Goal: Transaction & Acquisition: Purchase product/service

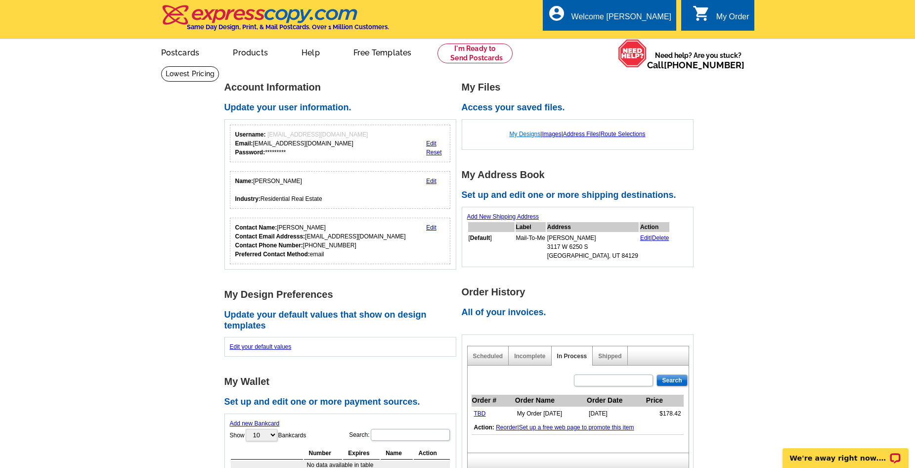
click at [521, 134] on link "My Designs" at bounding box center [525, 133] width 31 height 7
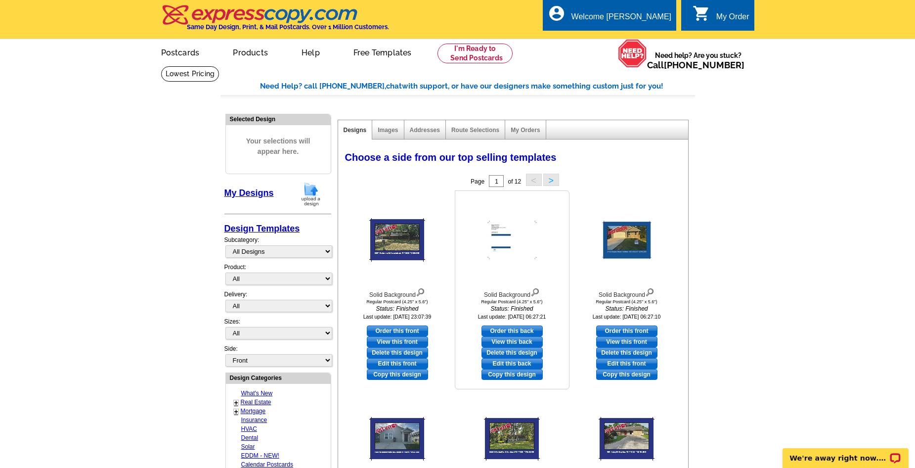
click at [523, 367] on link "Edit this back" at bounding box center [511, 363] width 61 height 11
select select "1"
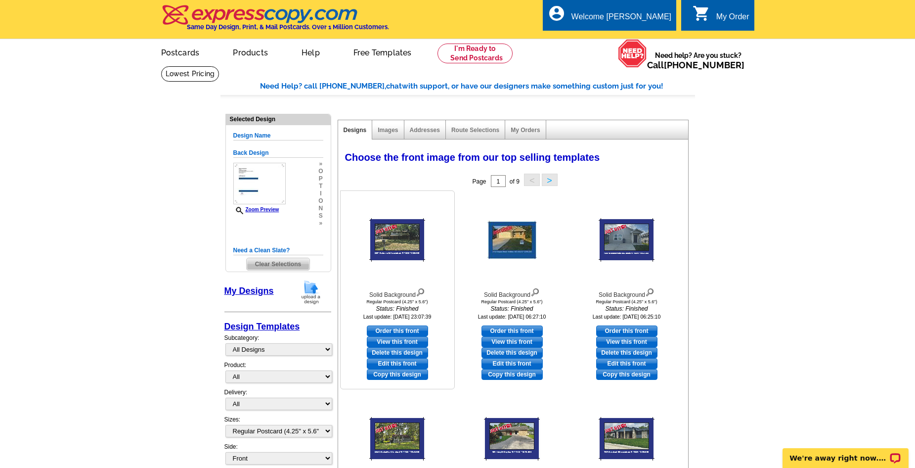
click at [391, 361] on link "Edit this front" at bounding box center [397, 363] width 61 height 11
select select "back"
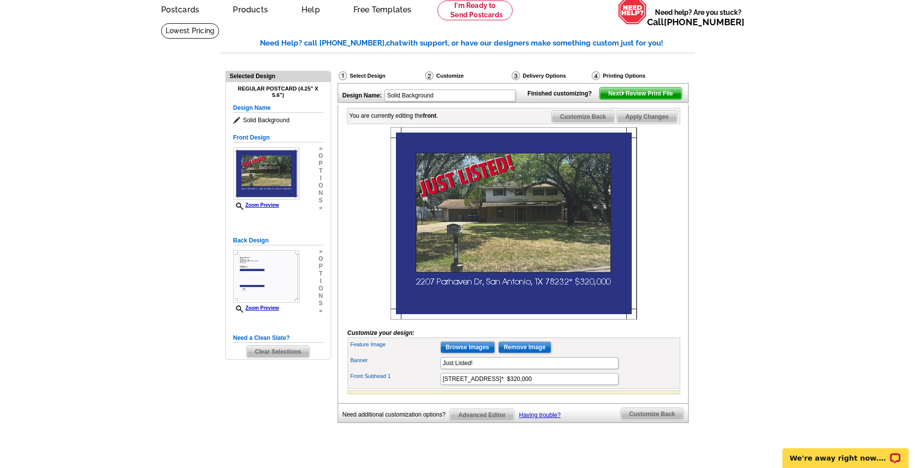
scroll to position [99, 0]
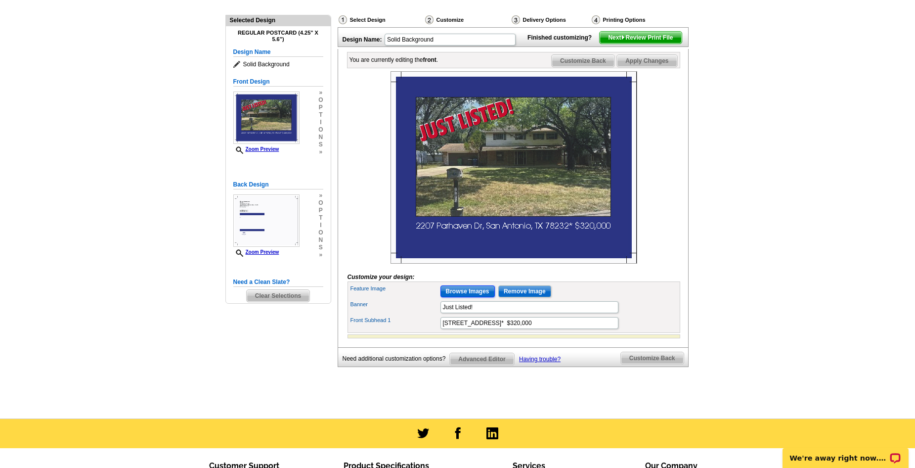
click at [475, 297] on input "Browse Images" at bounding box center [467, 291] width 54 height 12
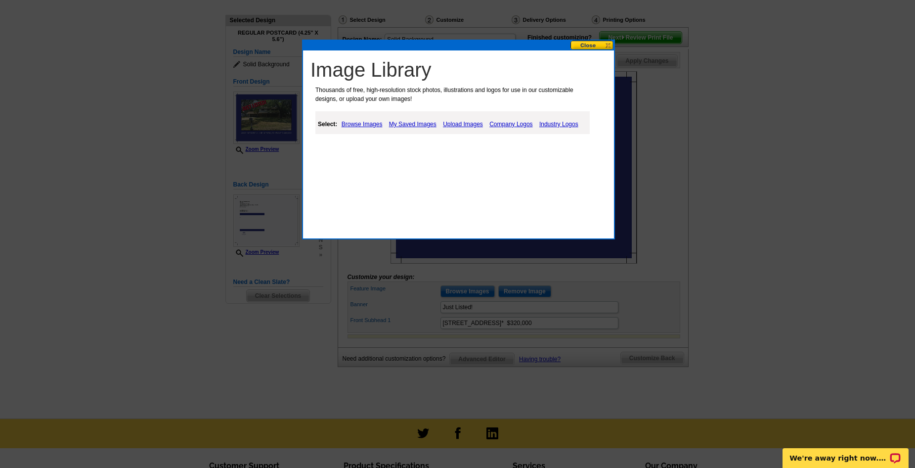
click at [452, 125] on link "Upload Images" at bounding box center [462, 124] width 45 height 12
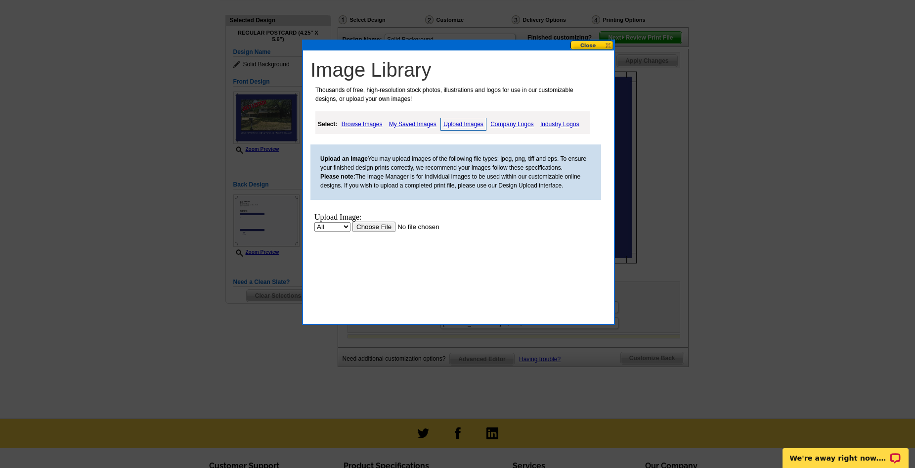
scroll to position [0, 0]
click at [382, 227] on input "file" at bounding box center [414, 226] width 125 height 10
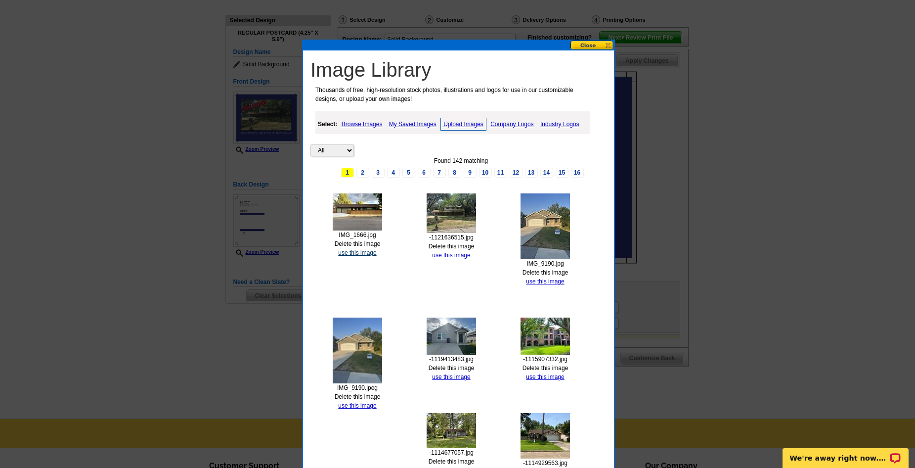
click at [357, 254] on link "use this image" at bounding box center [357, 252] width 38 height 7
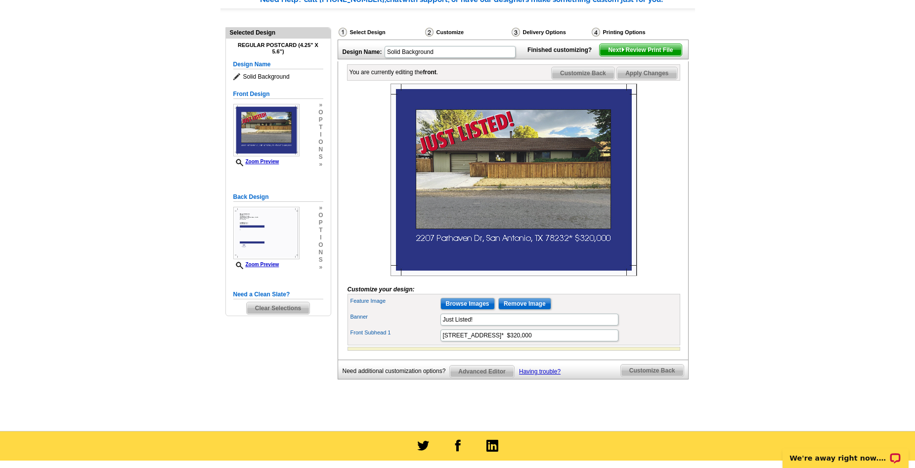
scroll to position [99, 0]
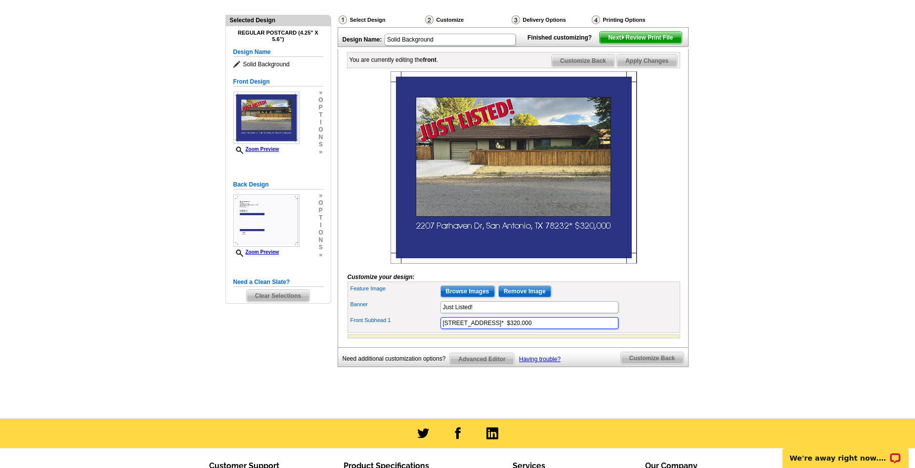
drag, startPoint x: 443, startPoint y: 337, endPoint x: 556, endPoint y: 340, distance: 112.7
click at [556, 329] on input "2207 Parhaven Dr, San Antonio, TX 78232* $320,000" at bounding box center [529, 323] width 178 height 12
paste input "04 Patterson Ave, Loyalton, CA 96118"
click at [418, 308] on label "Banner" at bounding box center [394, 304] width 89 height 8
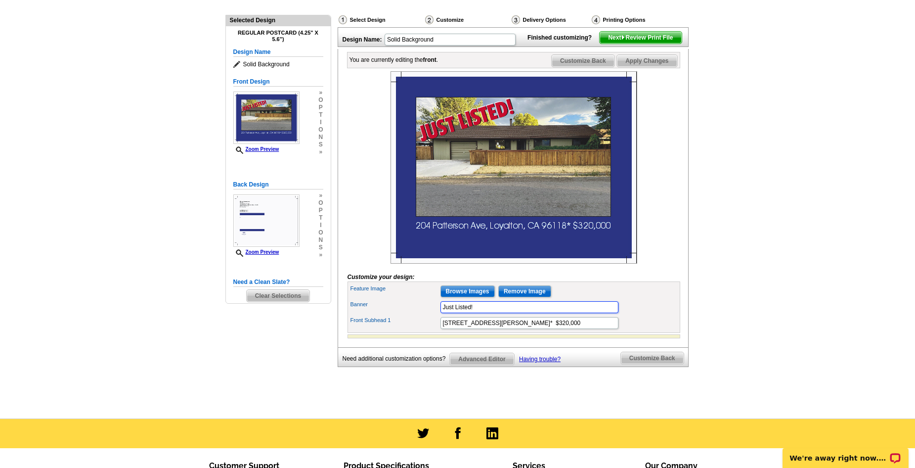
click at [440, 313] on input "Just Listed!" at bounding box center [529, 307] width 178 height 12
drag, startPoint x: 555, startPoint y: 340, endPoint x: 563, endPoint y: 339, distance: 7.9
click at [563, 329] on input "204 Patterson Ave, Loyalton, CA 96118* $320,000" at bounding box center [529, 323] width 178 height 12
type input "204 Patterson Ave, Loyalton, CA 96118* $270,000"
click at [365, 234] on div at bounding box center [514, 167] width 333 height 192
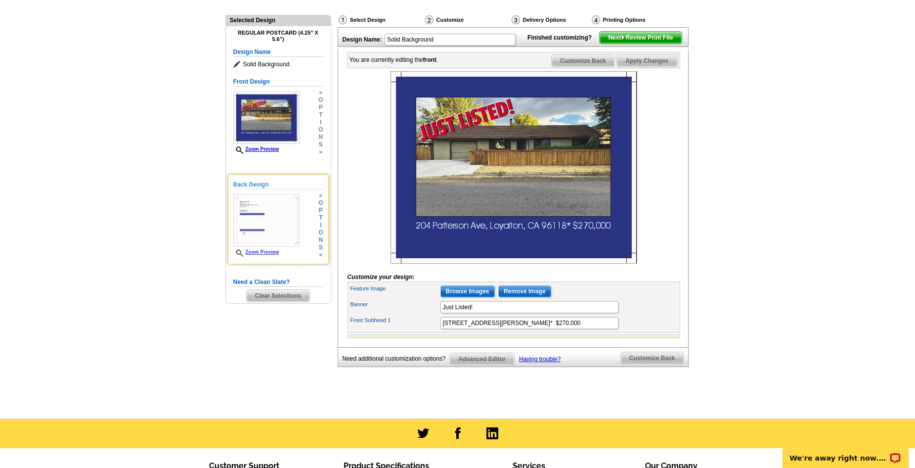
click at [287, 236] on img at bounding box center [266, 220] width 66 height 52
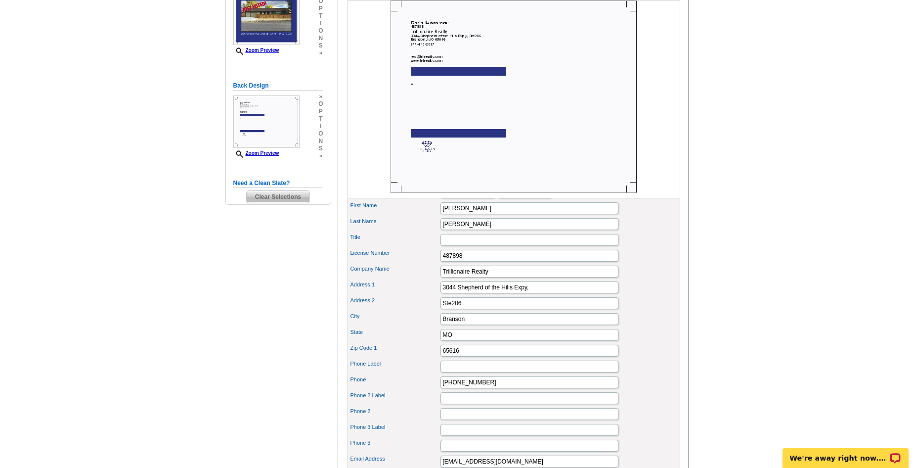
scroll to position [148, 0]
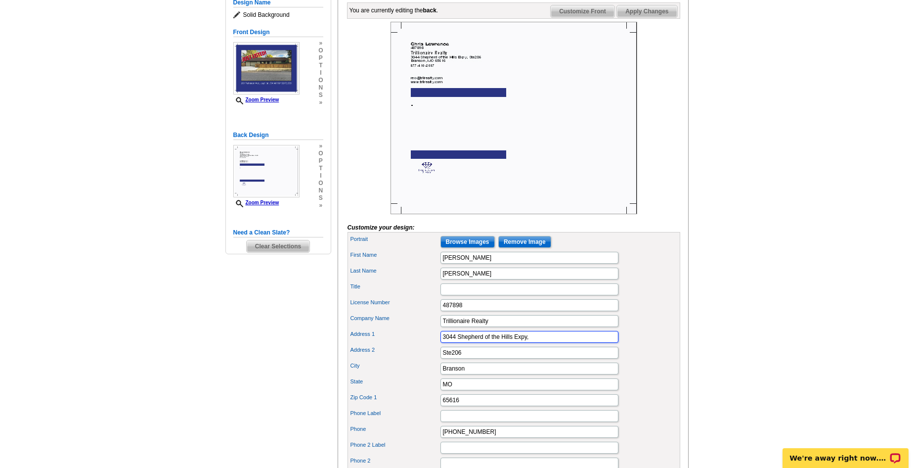
drag, startPoint x: 556, startPoint y: 357, endPoint x: 378, endPoint y: 352, distance: 178.0
click at [378, 345] on div "Address 1 3044 Shepherd of the Hills Expy," at bounding box center [513, 337] width 329 height 16
drag, startPoint x: 472, startPoint y: 371, endPoint x: 417, endPoint y: 370, distance: 55.4
click at [417, 360] on div "Address 2 Ste206" at bounding box center [513, 353] width 329 height 16
drag, startPoint x: 469, startPoint y: 386, endPoint x: 412, endPoint y: 384, distance: 56.9
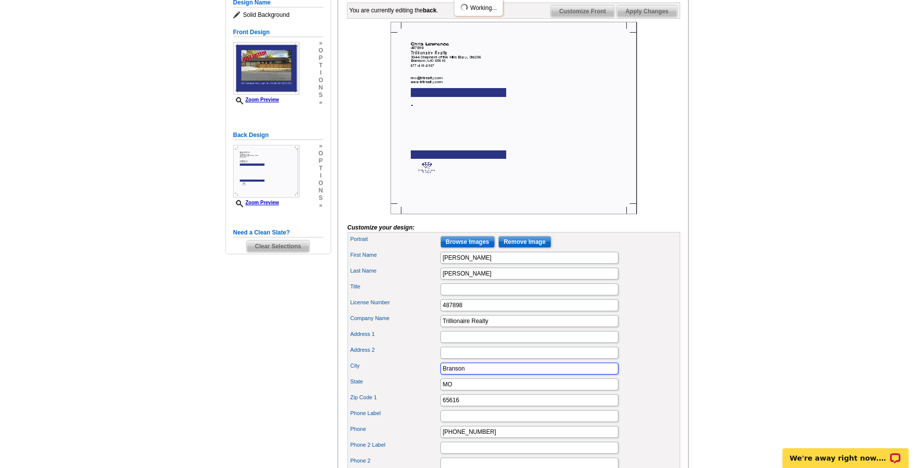
click at [412, 376] on div "City Branson" at bounding box center [513, 368] width 329 height 16
drag, startPoint x: 463, startPoint y: 402, endPoint x: 410, endPoint y: 403, distance: 52.4
click at [407, 392] on div "State MO" at bounding box center [513, 384] width 329 height 16
drag, startPoint x: 464, startPoint y: 417, endPoint x: 385, endPoint y: 417, distance: 78.6
click at [385, 408] on div "Zip Code 1 65616" at bounding box center [513, 400] width 329 height 16
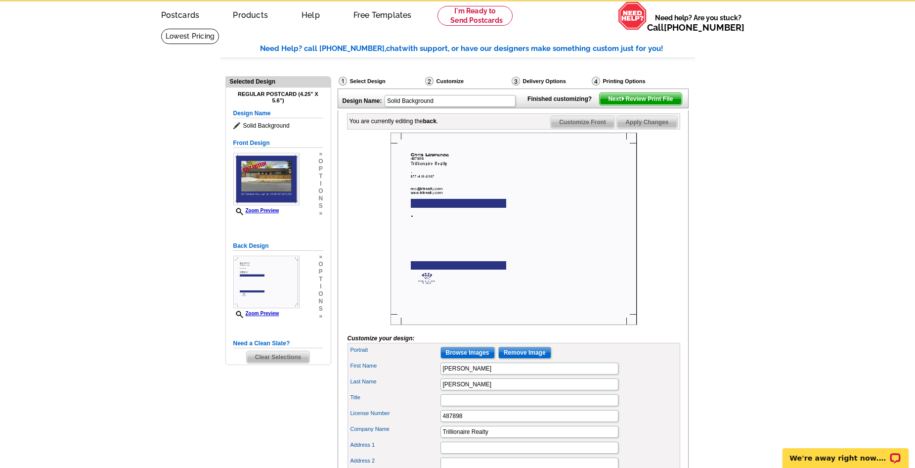
scroll to position [0, 0]
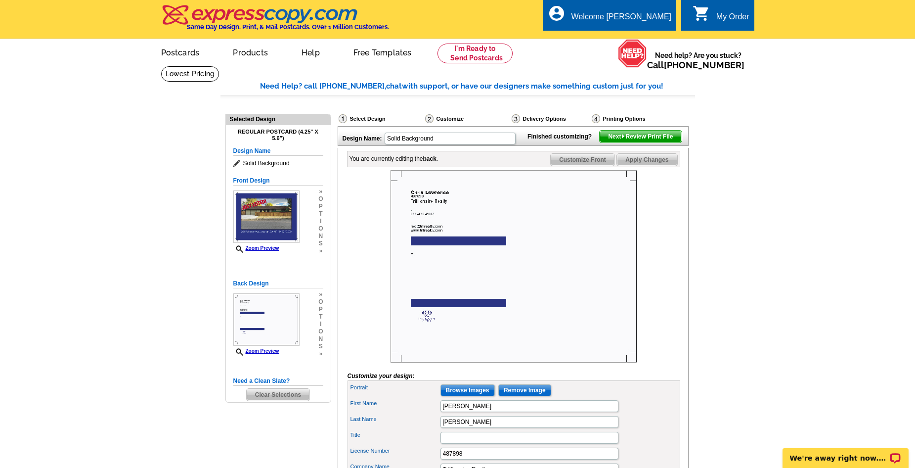
click at [631, 142] on span "Next Review Print File" at bounding box center [641, 136] width 82 height 12
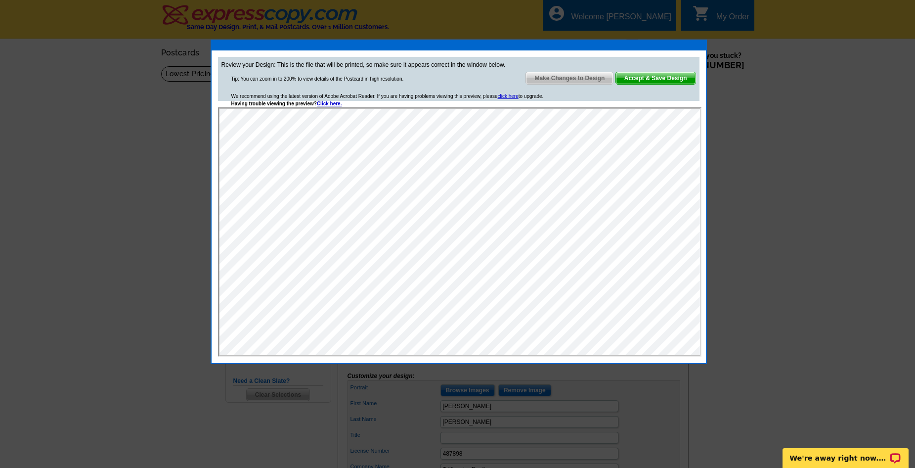
click at [652, 79] on span "Accept & Save Design" at bounding box center [656, 78] width 80 height 12
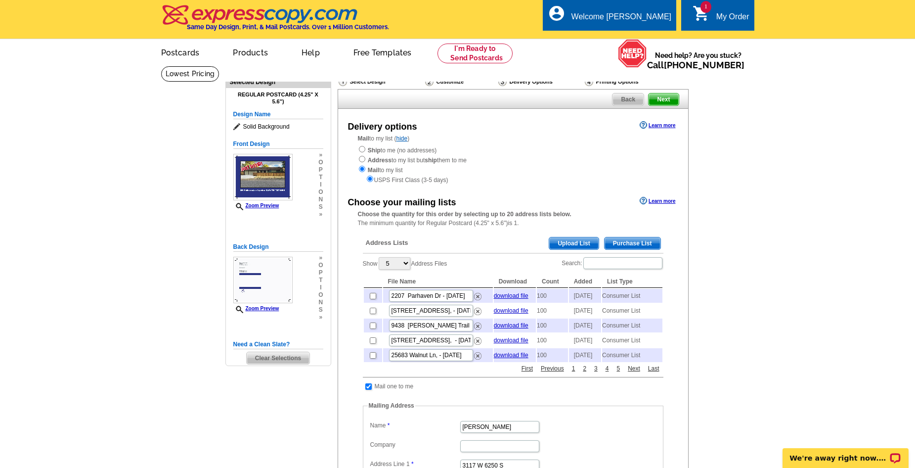
click at [647, 245] on span "Purchase List" at bounding box center [633, 243] width 56 height 12
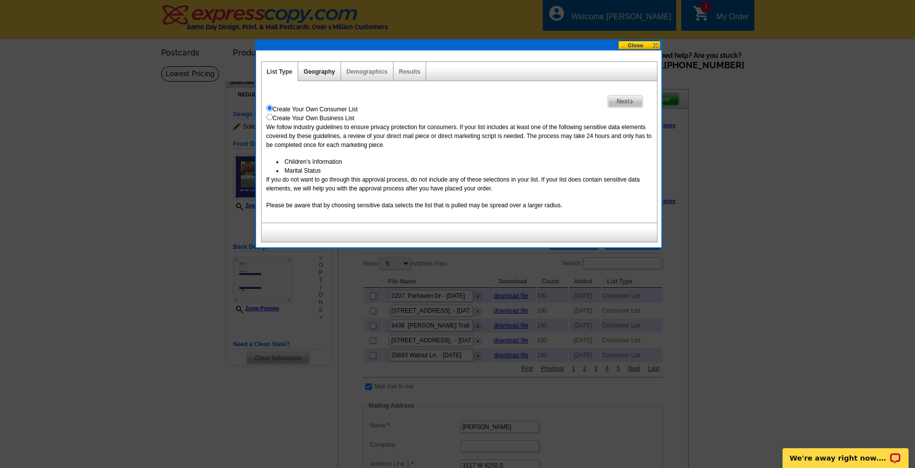
click at [320, 73] on link "Geography" at bounding box center [319, 71] width 31 height 7
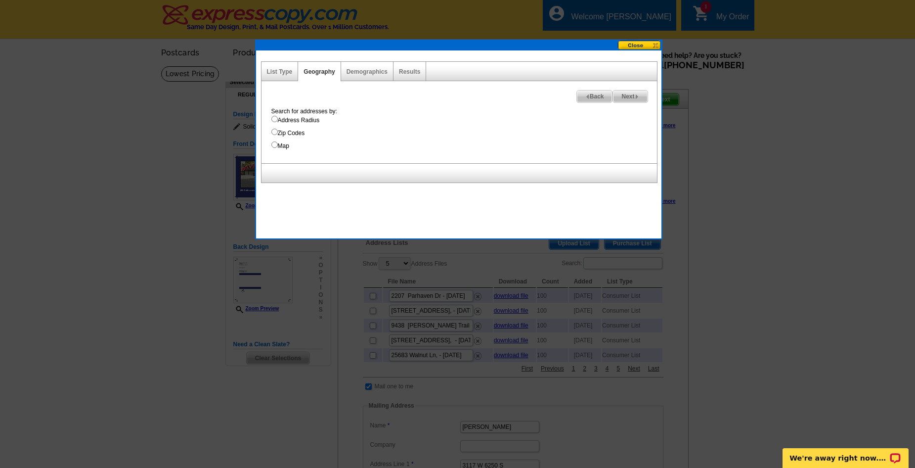
click at [274, 119] on input "Address Radius" at bounding box center [274, 119] width 6 height 6
radio input "true"
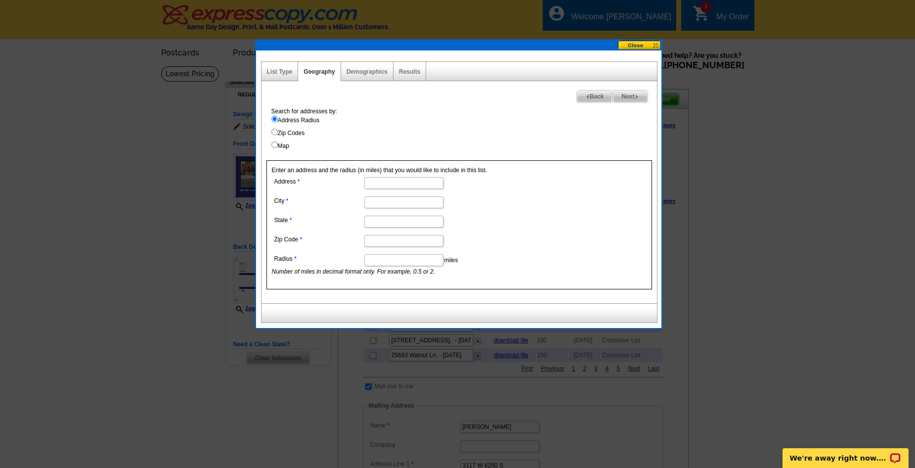
click at [374, 184] on input "Address" at bounding box center [403, 183] width 79 height 12
paste input "204 Patterson Ave, Loyalton, CA 96118"
drag, startPoint x: 387, startPoint y: 183, endPoint x: 410, endPoint y: 183, distance: 23.7
click at [410, 183] on input "204 Patterson Ave, Loyalton, CA 96118" at bounding box center [403, 183] width 79 height 12
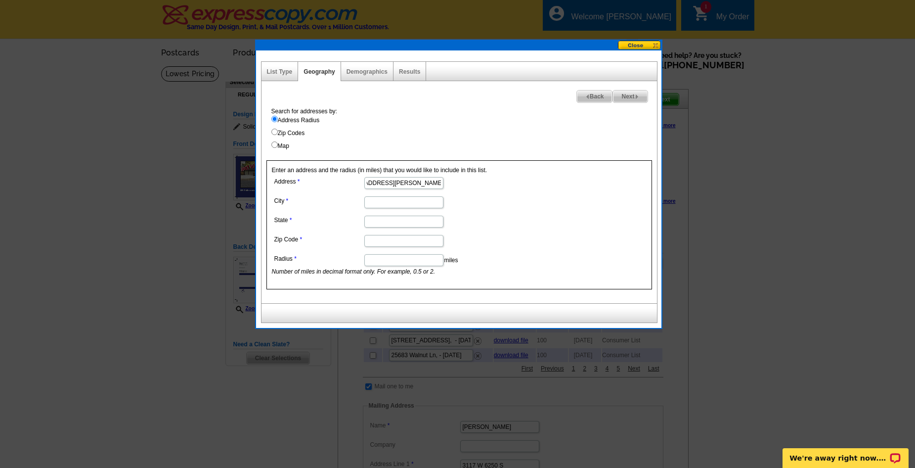
scroll to position [0, 7]
type input "204 Patterson Ave,, CA 96118"
click at [381, 201] on input "City" at bounding box center [403, 202] width 79 height 12
paste input "Loyalton"
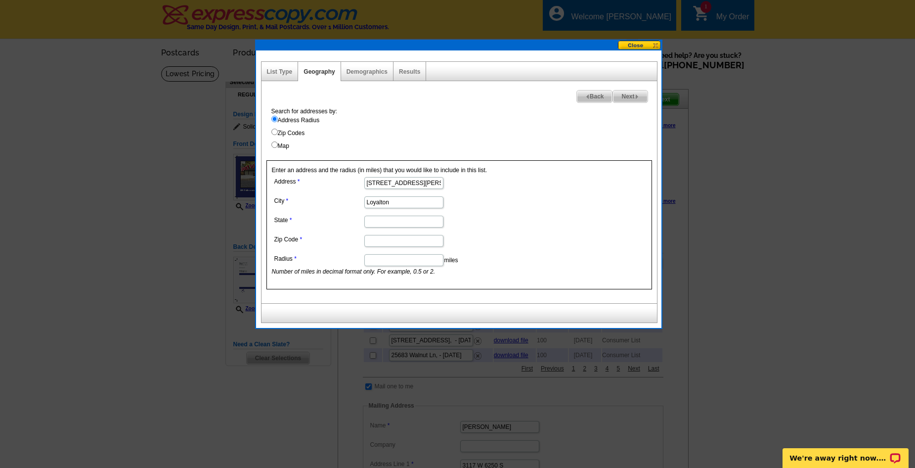
type input "Loyalton"
click at [378, 222] on input "State" at bounding box center [403, 222] width 79 height 12
type input "CA"
click at [369, 201] on input "Loyalton" at bounding box center [403, 202] width 79 height 12
type input "Loyalton"
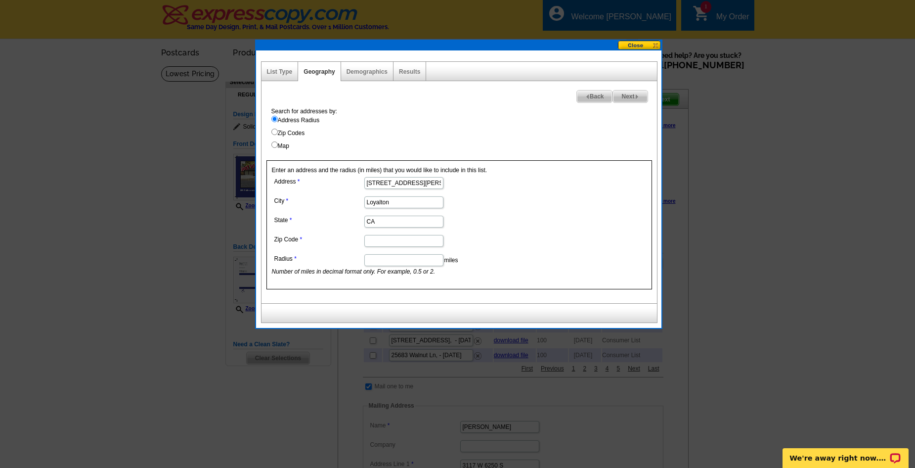
scroll to position [0, 7]
drag, startPoint x: 430, startPoint y: 182, endPoint x: 452, endPoint y: 182, distance: 21.7
click at [452, 182] on dd "204 Patterson Ave,, CA 96118" at bounding box center [403, 181] width 263 height 15
type input "204 Patterson Ave,, CA"
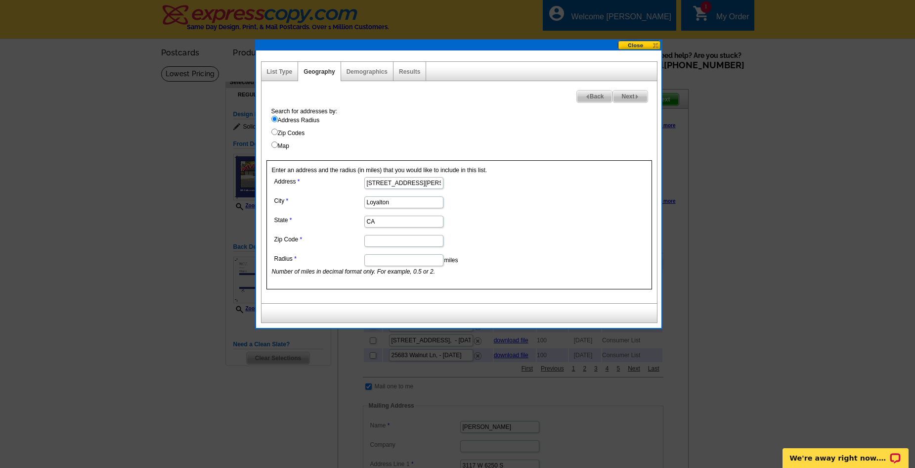
click at [373, 239] on input "Zip Code" at bounding box center [403, 241] width 79 height 12
paste input "96118"
type input "96118"
drag, startPoint x: 415, startPoint y: 184, endPoint x: 445, endPoint y: 182, distance: 29.7
click at [445, 182] on dd "204 Patterson Ave,, CA" at bounding box center [403, 181] width 263 height 15
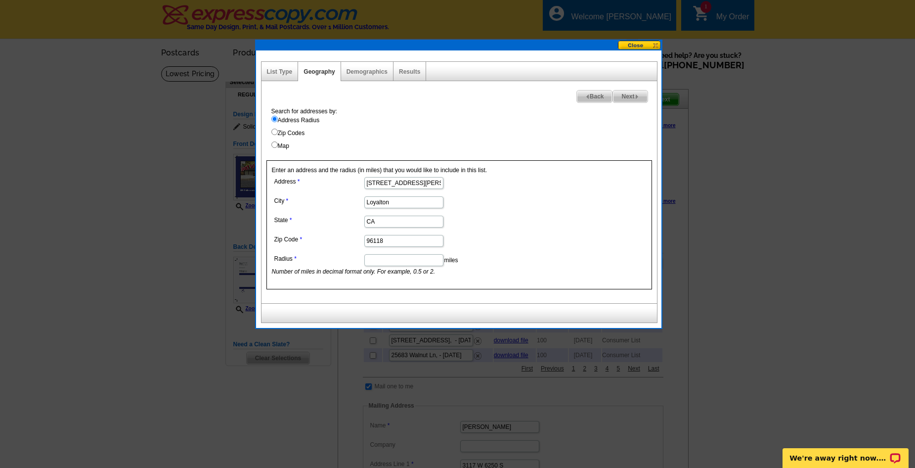
type input "204 Patterson Ave"
click at [370, 264] on input "Radius" at bounding box center [403, 260] width 79 height 12
type input "1"
click at [553, 241] on form "Address 204 Patterson Ave City Loyalton State CA Zip Code 96118 Radius 1 miles …" at bounding box center [459, 224] width 375 height 101
click at [623, 95] on span "Next" at bounding box center [630, 96] width 34 height 12
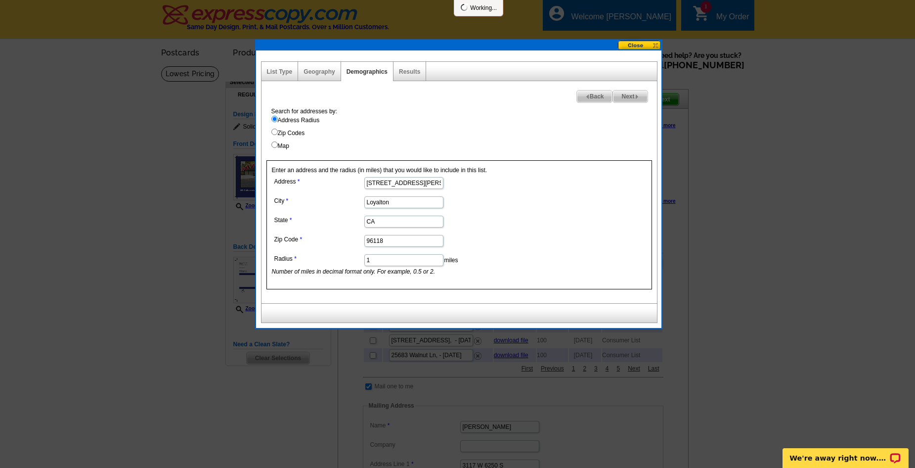
select select
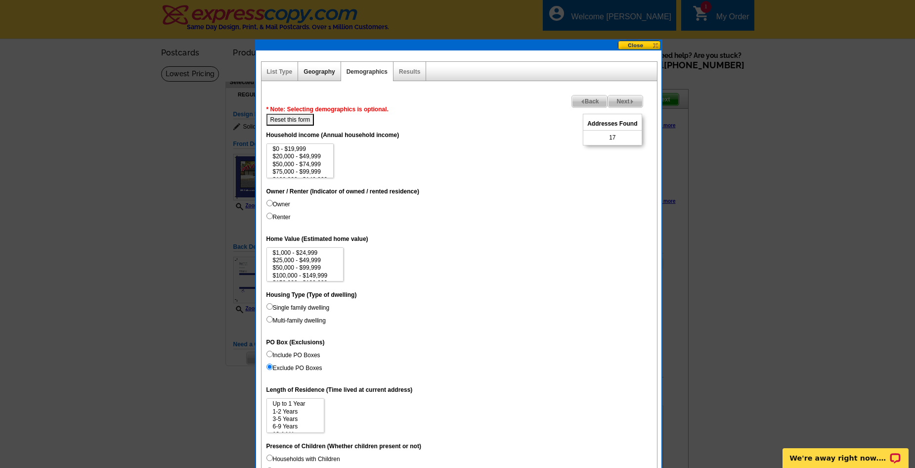
click at [325, 75] on link "Geography" at bounding box center [319, 71] width 31 height 7
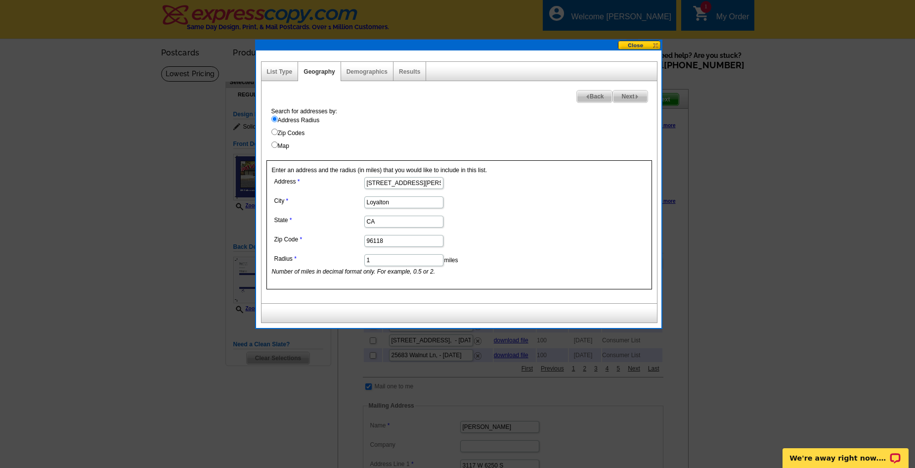
drag, startPoint x: 377, startPoint y: 260, endPoint x: 354, endPoint y: 260, distance: 23.2
click at [354, 260] on dl "Address 204 Patterson Ave City Loyalton State CA Zip Code 96118 Radius 1 miles …" at bounding box center [403, 224] width 263 height 101
type input "5"
click at [526, 231] on dl "Address 204 Patterson Ave City Loyalton State CA Zip Code 96118 Radius 5 miles …" at bounding box center [403, 224] width 263 height 101
click at [623, 96] on span "Next" at bounding box center [630, 96] width 34 height 12
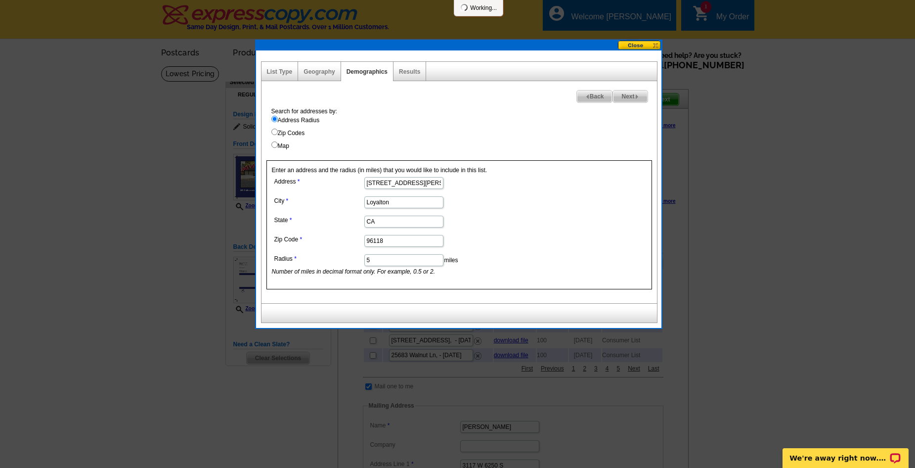
select select
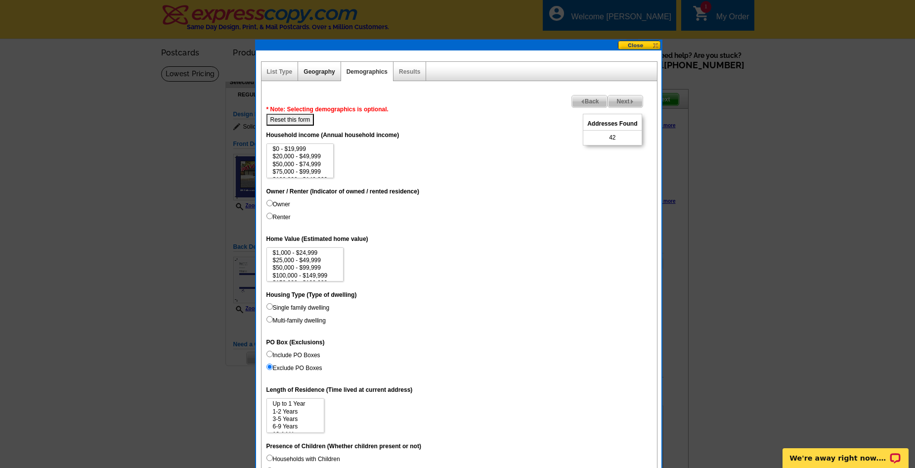
click at [317, 72] on link "Geography" at bounding box center [319, 71] width 31 height 7
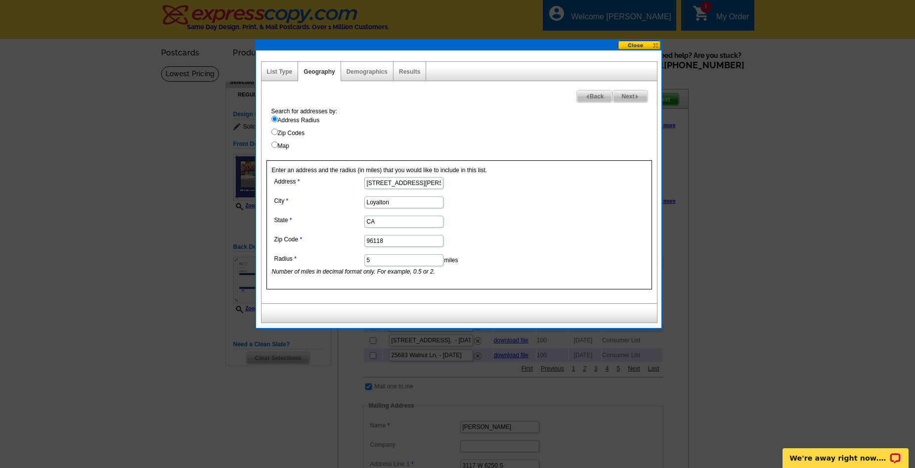
drag, startPoint x: 379, startPoint y: 261, endPoint x: 356, endPoint y: 261, distance: 22.2
click at [357, 261] on dl "Address 204 Patterson Ave City Loyalton State CA Zip Code 96118 Radius 5 miles …" at bounding box center [403, 224] width 263 height 101
type input "20"
click at [543, 233] on form "Address 204 Patterson Ave City Loyalton State CA Zip Code 96118 Radius 20 miles…" at bounding box center [459, 224] width 375 height 101
click at [626, 97] on span "Next" at bounding box center [630, 96] width 34 height 12
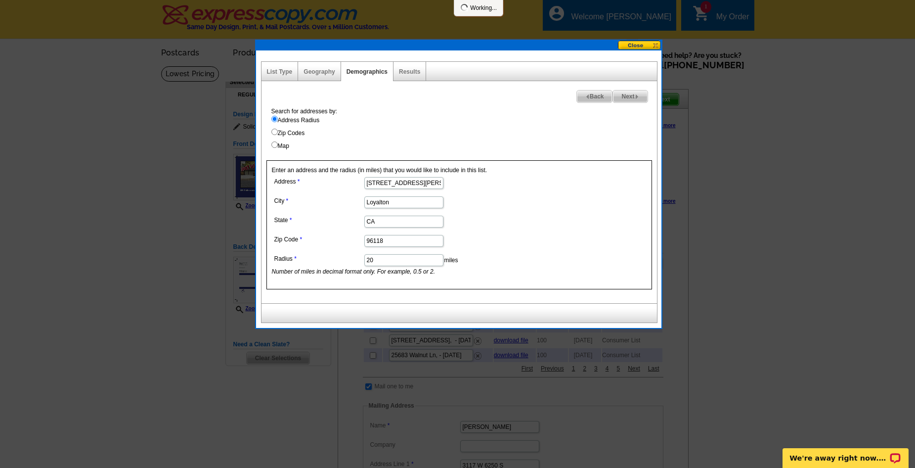
select select
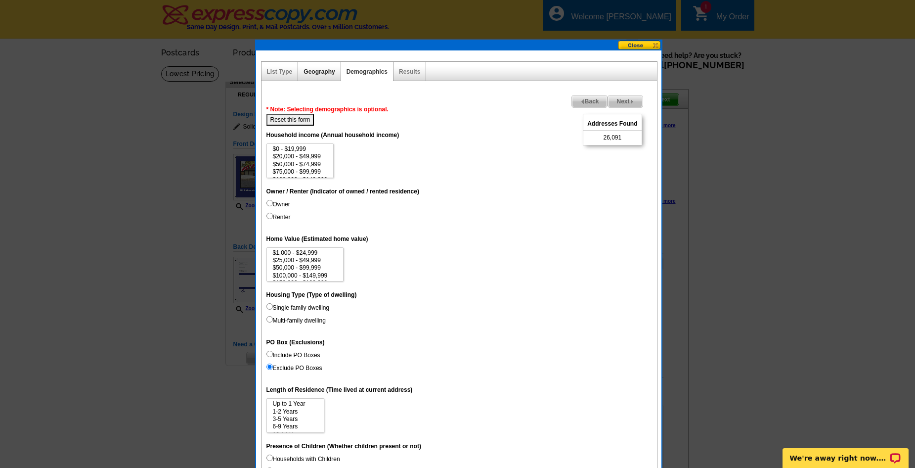
click at [316, 70] on link "Geography" at bounding box center [319, 71] width 31 height 7
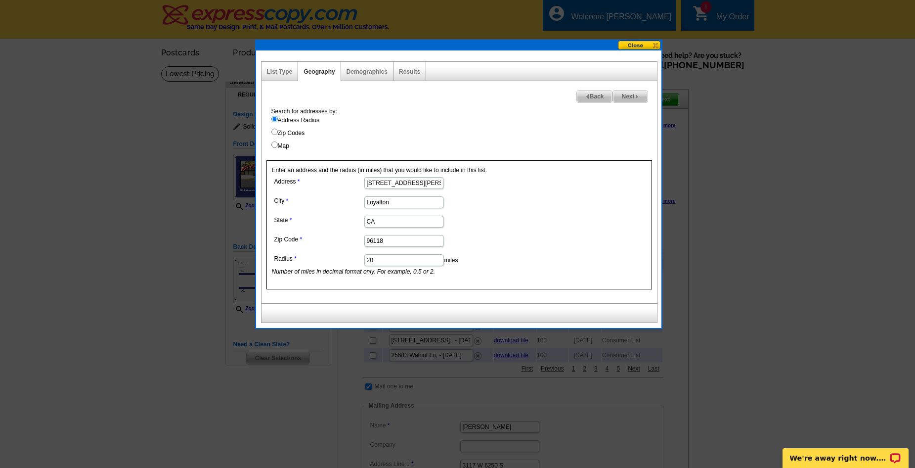
click at [384, 266] on dd "20 miles Number of miles in decimal format only. For example, 0.5 or 2." at bounding box center [403, 264] width 263 height 24
drag, startPoint x: 384, startPoint y: 261, endPoint x: 337, endPoint y: 267, distance: 47.8
click at [337, 267] on dd "20 miles Number of miles in decimal format only. For example, 0.5 or 2." at bounding box center [403, 264] width 263 height 24
type input "10"
click at [552, 261] on form "Address 204 Patterson Ave City Loyalton State CA Zip Code 96118 Radius 10 miles…" at bounding box center [459, 224] width 375 height 101
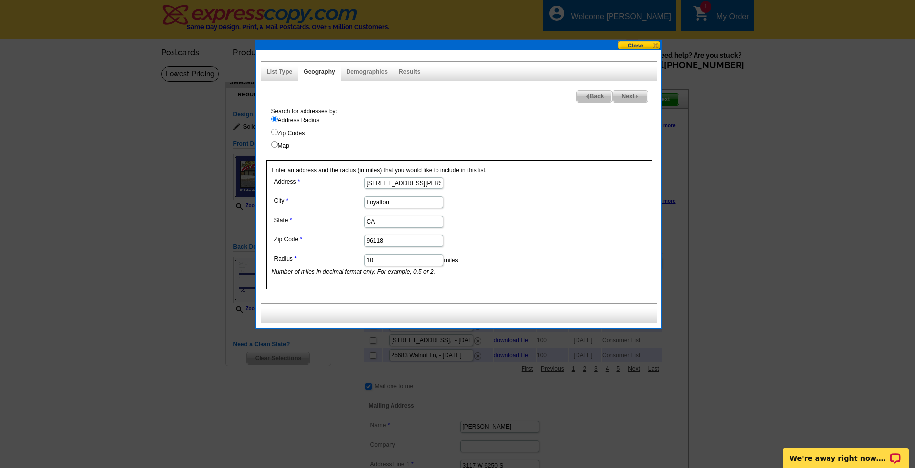
click at [622, 95] on span "Next" at bounding box center [630, 96] width 34 height 12
select select
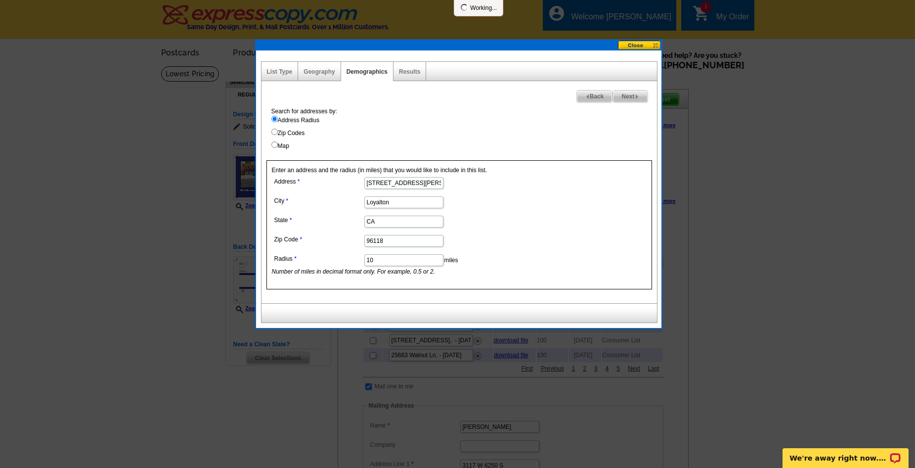
select select
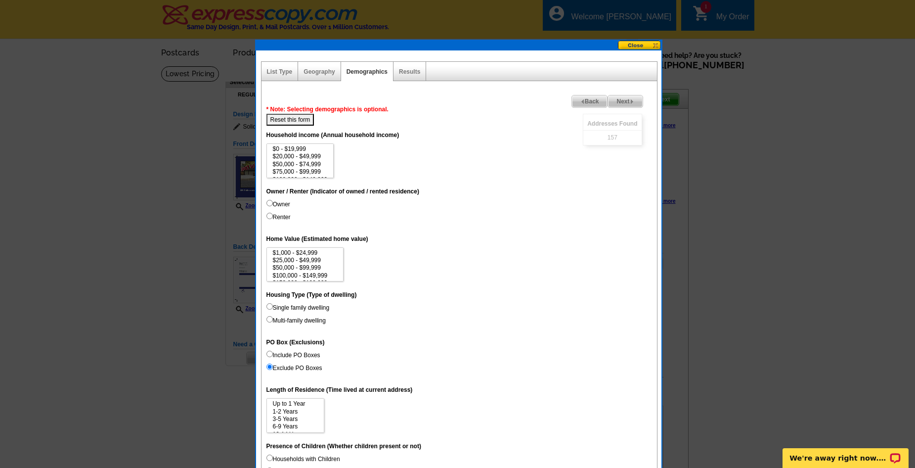
click at [622, 101] on span "Next" at bounding box center [625, 101] width 34 height 12
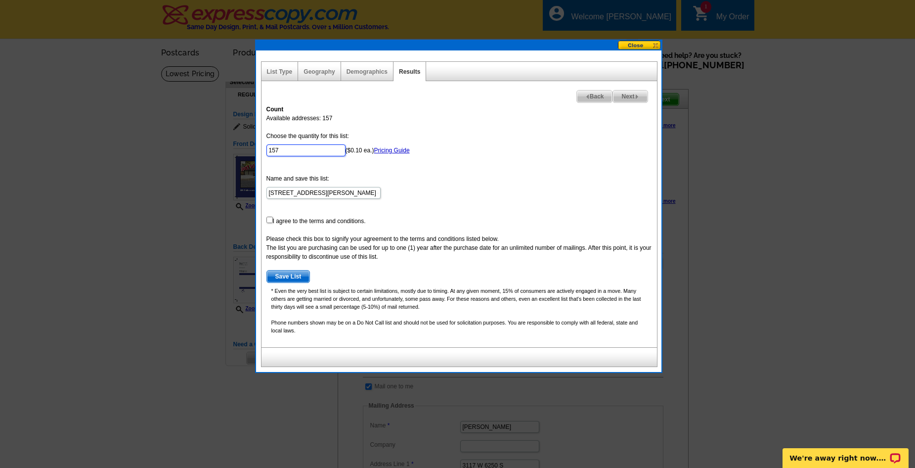
drag, startPoint x: 294, startPoint y: 152, endPoint x: 222, endPoint y: 155, distance: 71.2
click at [222, 155] on body "Welcome back Chris My Account Logout local_phone Same Day Design, Print, & Mail…" at bounding box center [457, 461] width 915 height 922
type input "100"
click at [467, 150] on form "Choose the quantity for this list: 100 ($0.10 ea.) Pricing Guide Name and save …" at bounding box center [459, 206] width 386 height 151
click at [270, 218] on input "checkbox" at bounding box center [269, 220] width 6 height 6
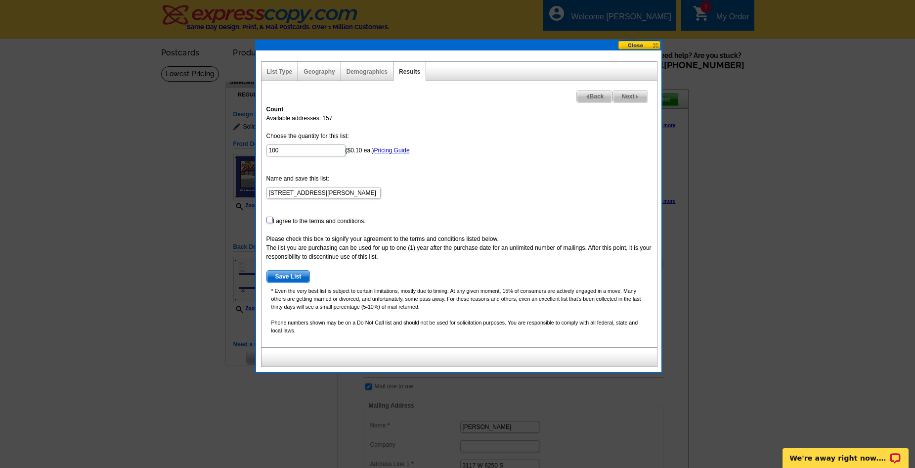
checkbox input "true"
click at [288, 275] on span "Save List" at bounding box center [288, 276] width 43 height 12
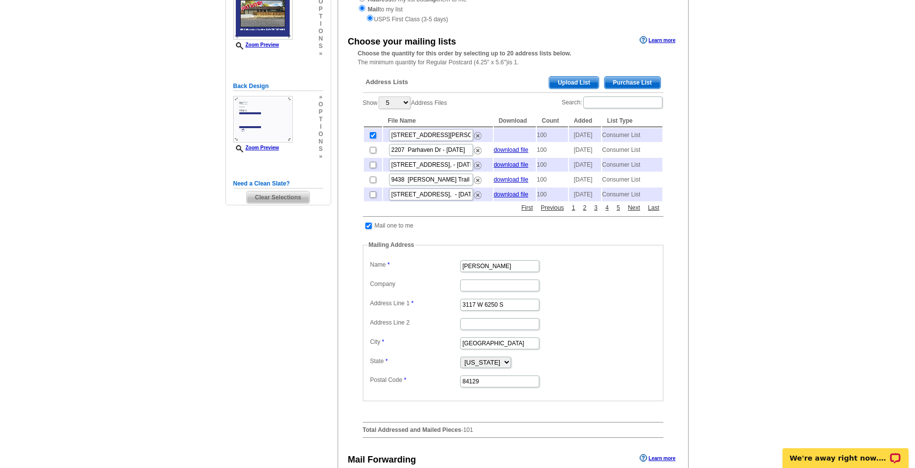
scroll to position [62, 0]
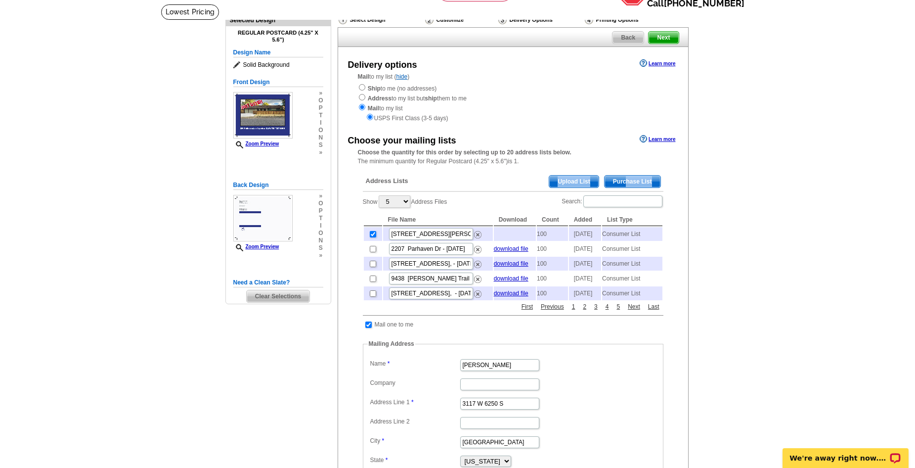
drag, startPoint x: 627, startPoint y: 181, endPoint x: 549, endPoint y: 177, distance: 78.2
click at [581, 192] on div "Address Lists Purchase List Upload List" at bounding box center [513, 182] width 301 height 19
click at [603, 157] on div "Choose the quantity for this order by selecting up to 20 address lists below. T…" at bounding box center [513, 157] width 350 height 18
click at [674, 38] on span "Next" at bounding box center [664, 38] width 30 height 12
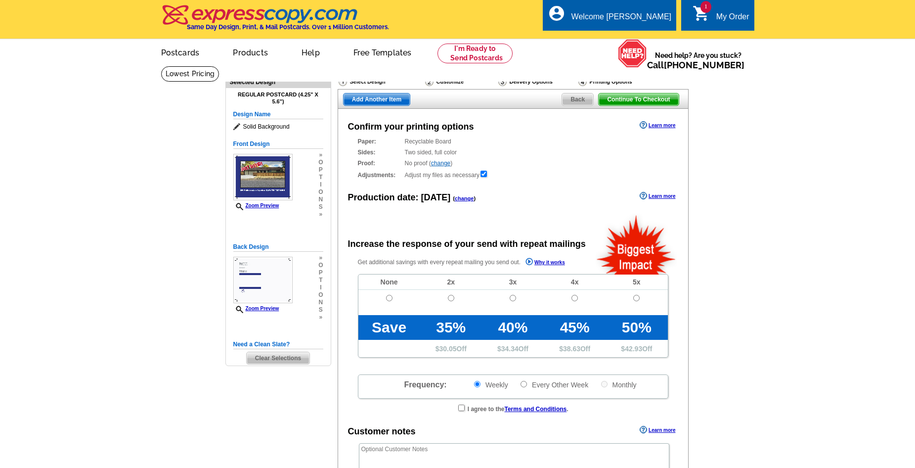
radio input "false"
click at [389, 299] on input "radio" at bounding box center [389, 298] width 6 height 6
radio input "true"
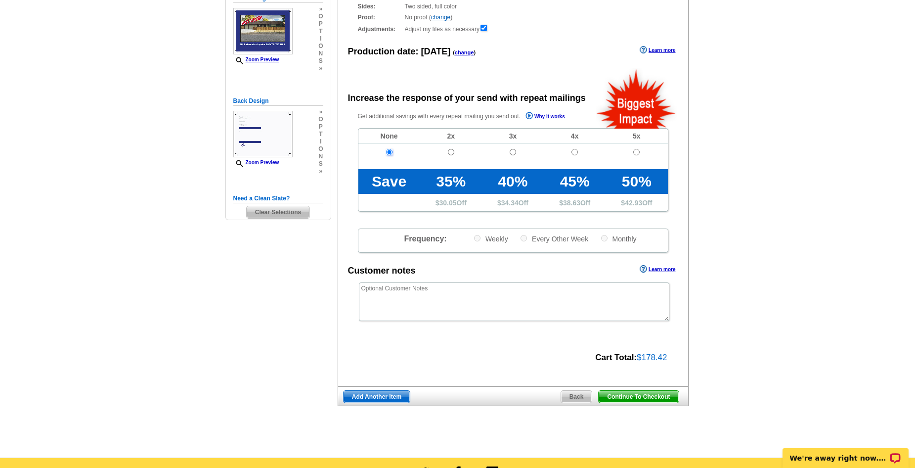
scroll to position [148, 0]
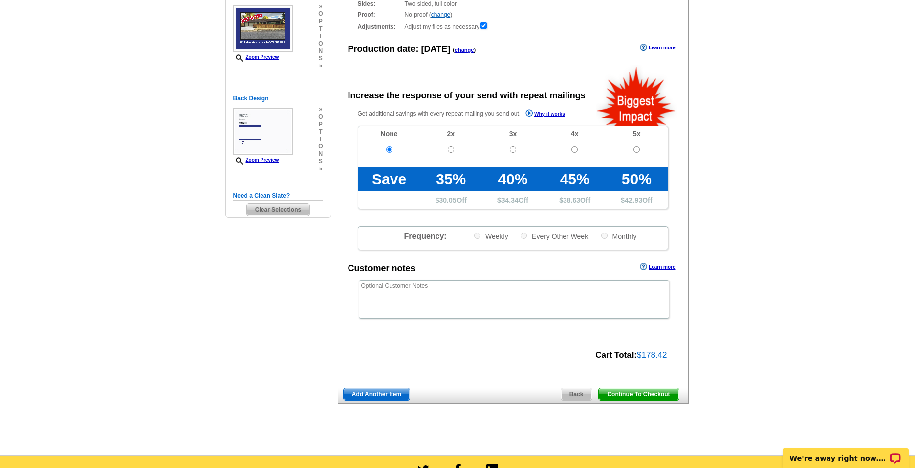
click at [663, 395] on span "Continue To Checkout" at bounding box center [639, 394] width 80 height 12
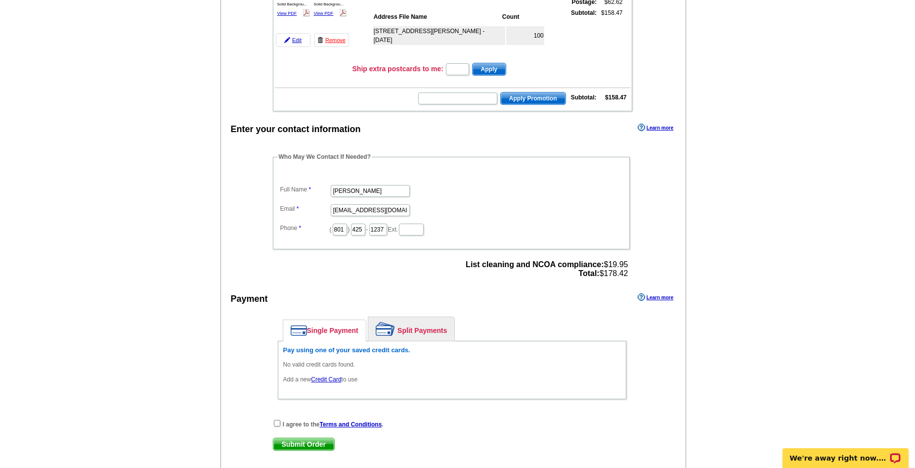
scroll to position [247, 0]
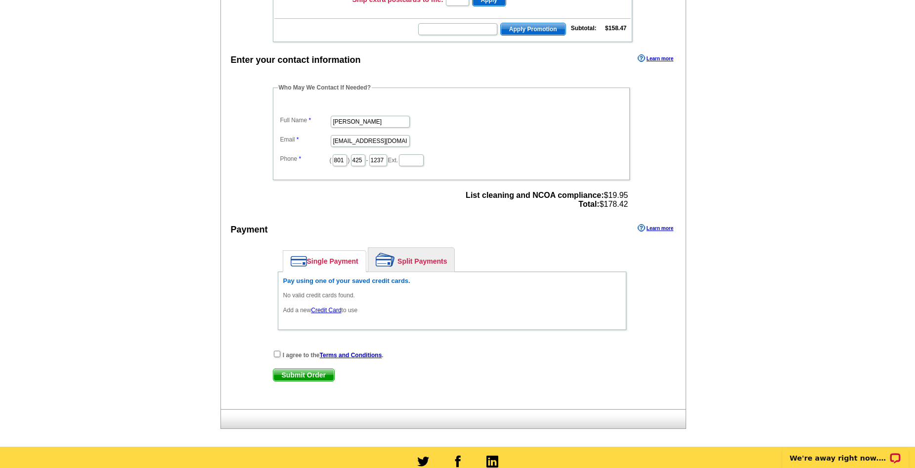
click at [330, 312] on link "Credit Card" at bounding box center [326, 309] width 30 height 7
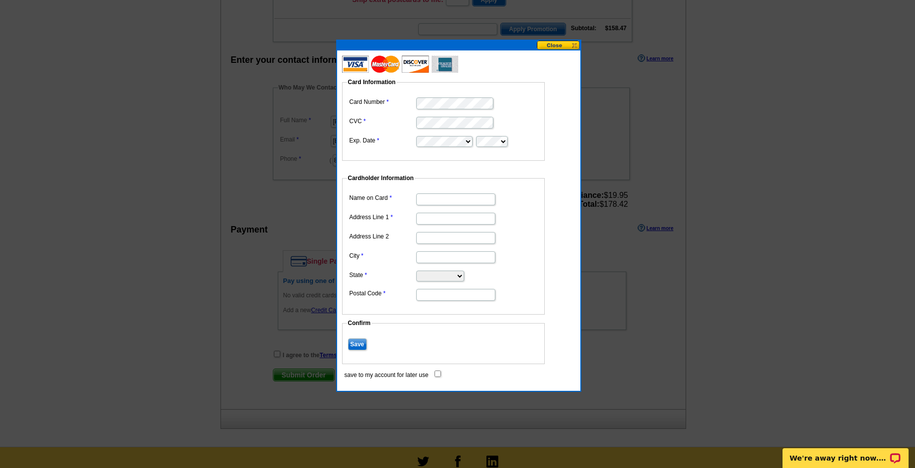
scroll to position [0, 0]
click at [432, 201] on input "Name on Card" at bounding box center [455, 199] width 79 height 12
type input "[PERSON_NAME]"
click at [429, 218] on input "Address Line 1" at bounding box center [455, 219] width 79 height 12
type input "[STREET_ADDRESS]"
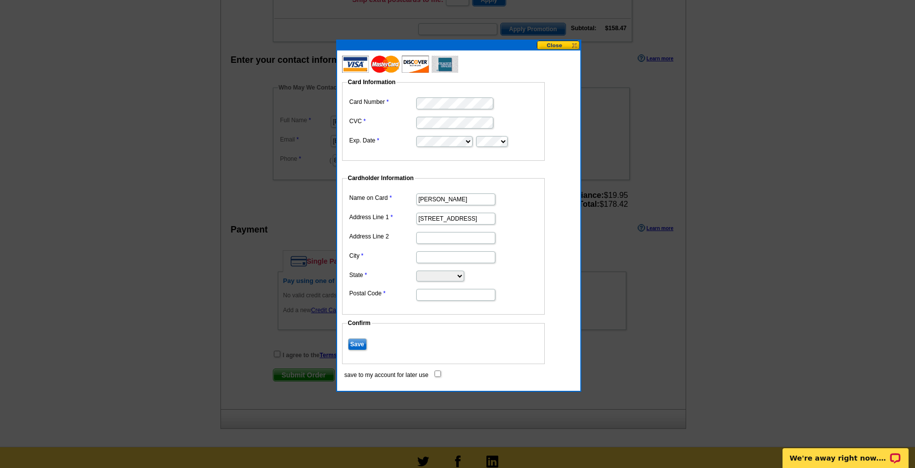
click at [433, 258] on input "City" at bounding box center [455, 257] width 79 height 12
type input "Branson"
click at [456, 275] on select "Alabama Alaska Arizona Arkansas California Colorado Connecticut District of Col…" at bounding box center [440, 275] width 48 height 11
select select "MO"
click at [416, 270] on select "Alabama Alaska Arizona Arkansas California Colorado Connecticut District of Col…" at bounding box center [440, 275] width 48 height 11
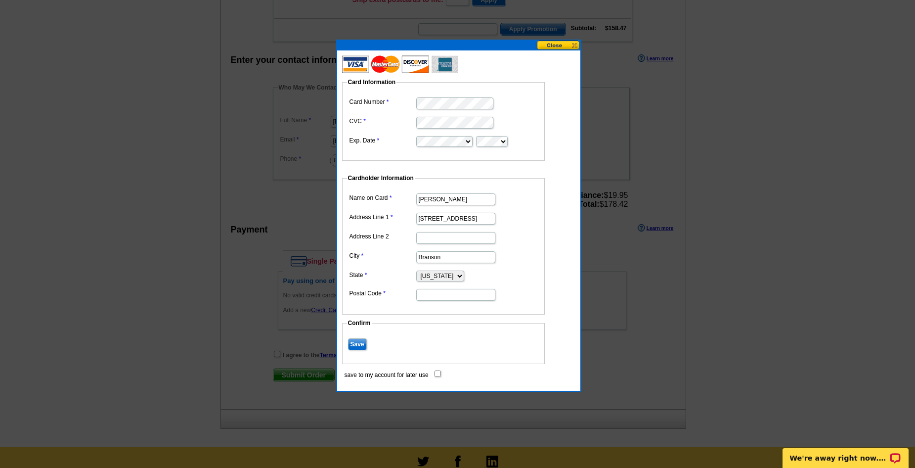
click at [419, 295] on input "Postal Code" at bounding box center [455, 295] width 79 height 12
type input "65616"
click at [418, 336] on fieldset "Confirm Save" at bounding box center [443, 340] width 203 height 45
click at [357, 345] on input "Save" at bounding box center [357, 344] width 19 height 12
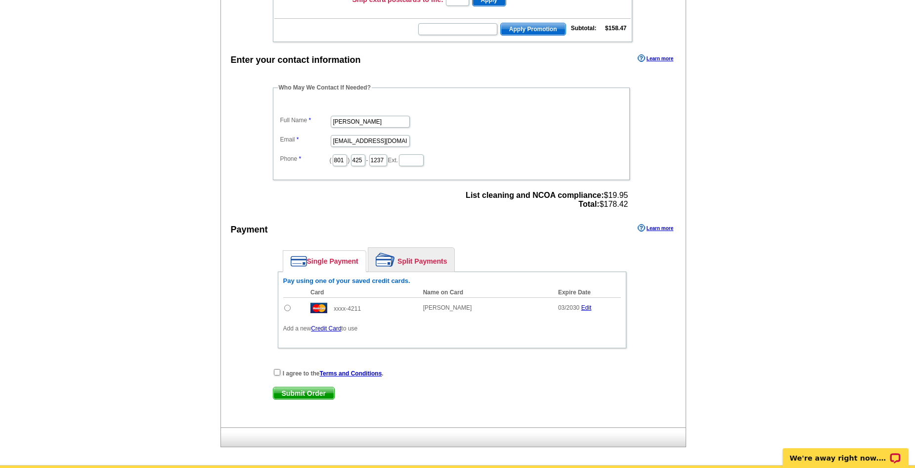
click at [287, 307] on input "radio" at bounding box center [287, 307] width 6 height 6
radio input "true"
click at [274, 372] on input "checkbox" at bounding box center [277, 372] width 6 height 6
checkbox input "true"
click at [306, 391] on span "Submit Order" at bounding box center [303, 393] width 61 height 12
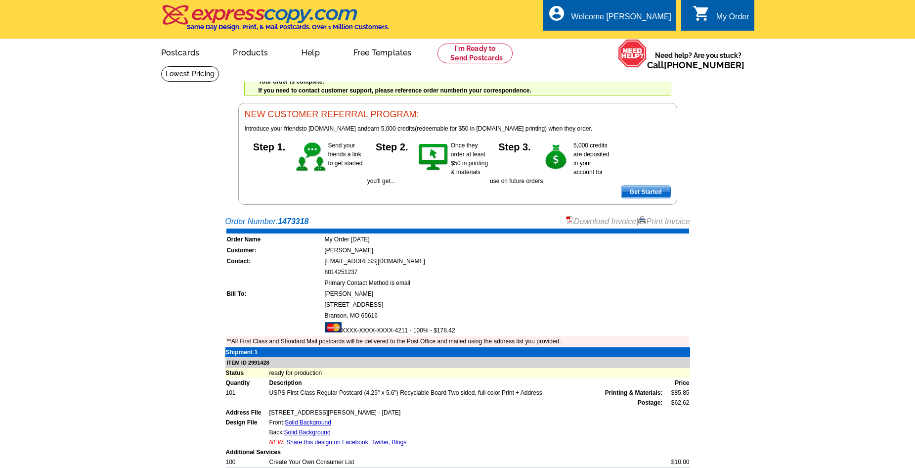
click at [599, 223] on link "Download Invoice" at bounding box center [601, 221] width 70 height 8
